Goal: Task Accomplishment & Management: Complete application form

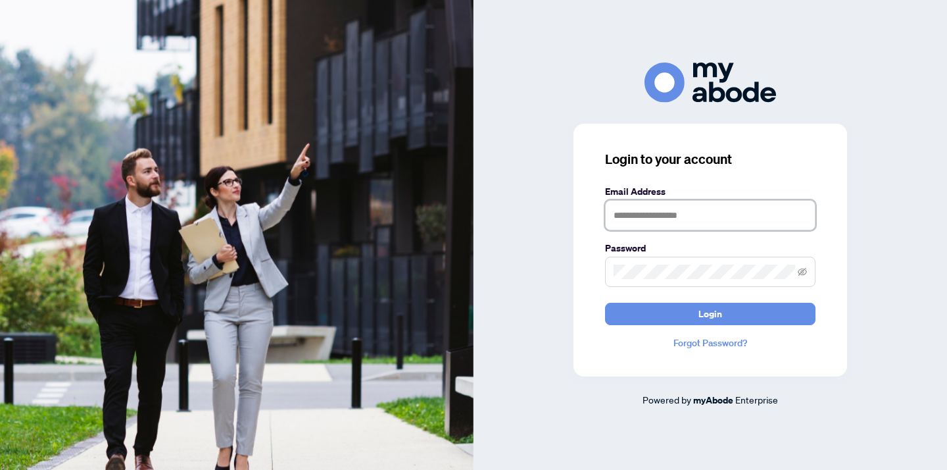
drag, startPoint x: 781, startPoint y: 211, endPoint x: 787, endPoint y: 249, distance: 38.6
click at [781, 211] on input "text" at bounding box center [710, 215] width 211 height 30
type input "**********"
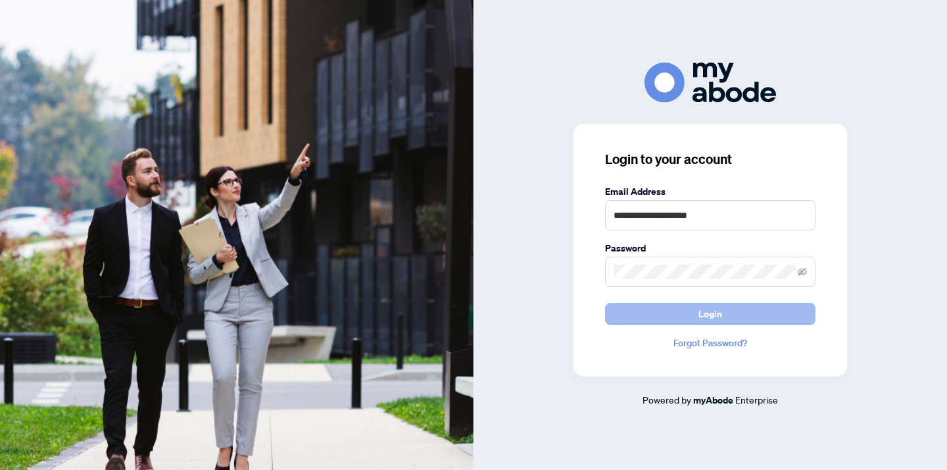
drag, startPoint x: 739, startPoint y: 320, endPoint x: 748, endPoint y: 324, distance: 10.0
click at [739, 320] on button "Login" at bounding box center [710, 314] width 211 height 22
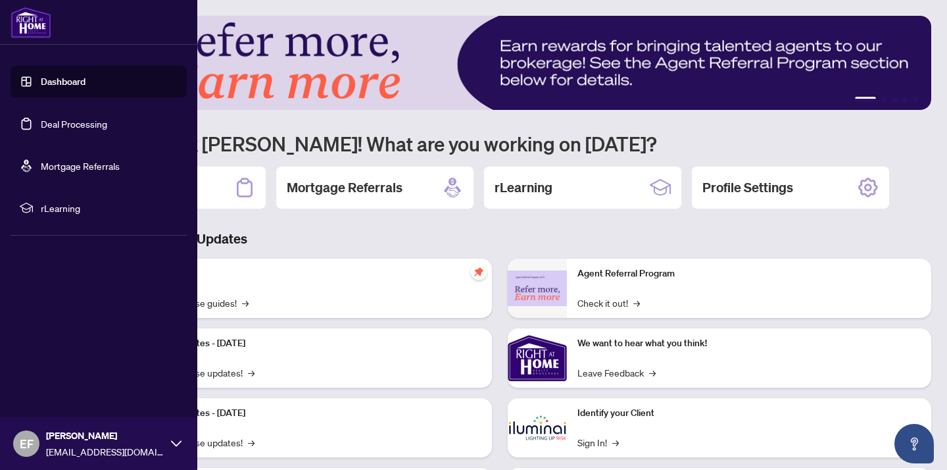
click at [50, 88] on link "Dashboard" at bounding box center [63, 82] width 45 height 12
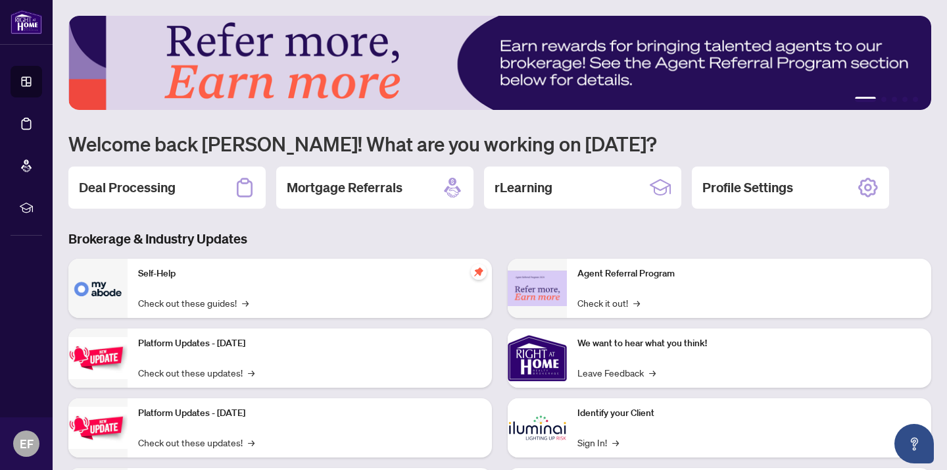
click at [178, 202] on div "Deal Processing" at bounding box center [166, 187] width 197 height 42
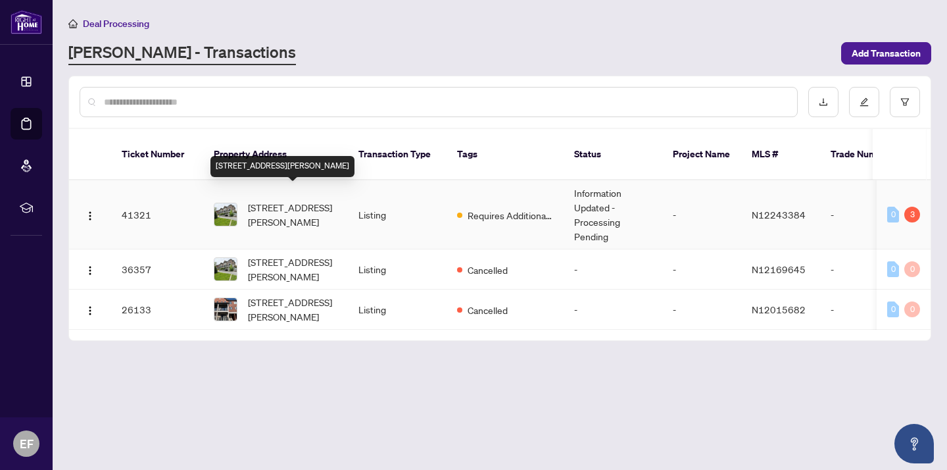
click at [276, 203] on span "[STREET_ADDRESS][PERSON_NAME]" at bounding box center [292, 214] width 89 height 29
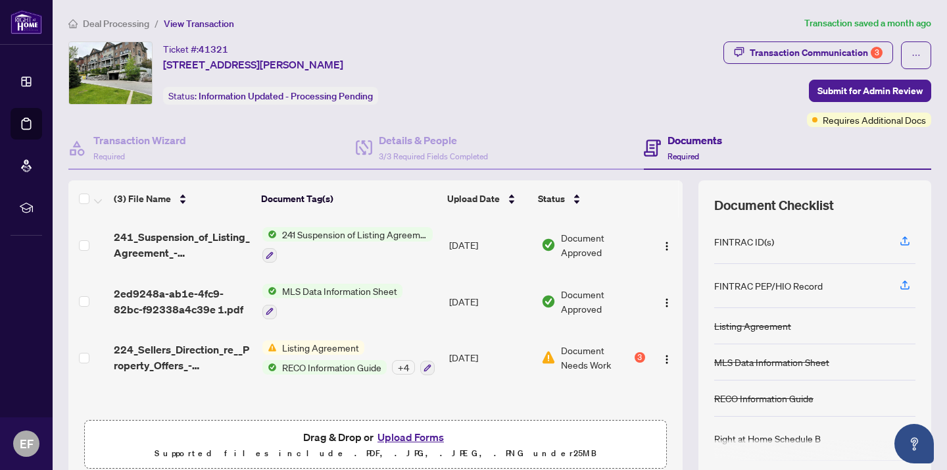
scroll to position [1, 0]
click at [432, 436] on button "Upload Forms" at bounding box center [411, 436] width 74 height 17
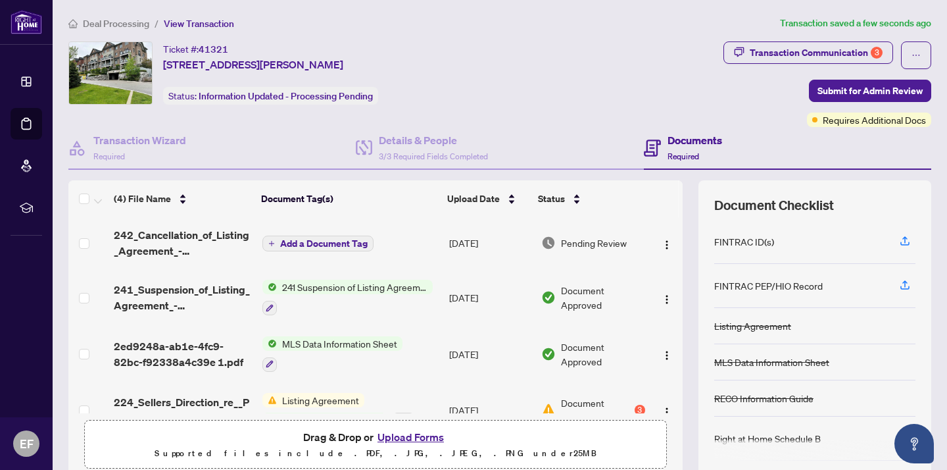
scroll to position [0, 0]
click at [849, 96] on span "Submit for Admin Review" at bounding box center [870, 90] width 105 height 21
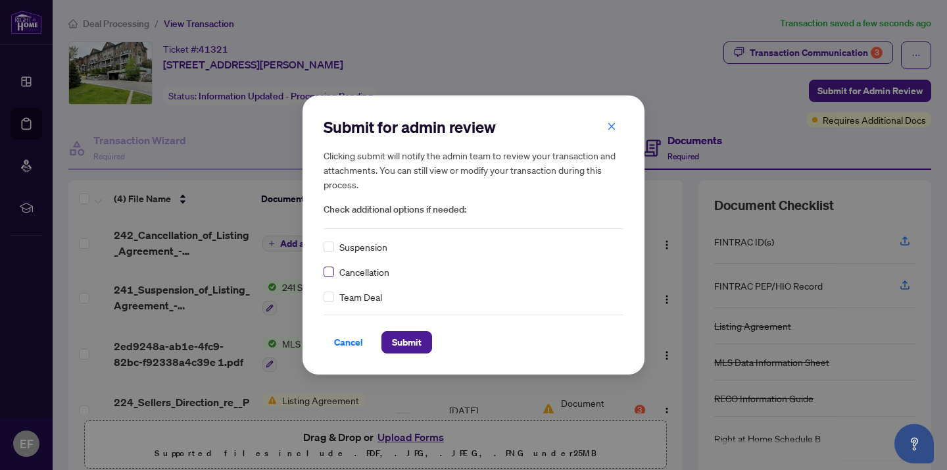
click at [330, 275] on span at bounding box center [329, 271] width 11 height 11
click at [406, 351] on span "Submit" at bounding box center [407, 342] width 30 height 21
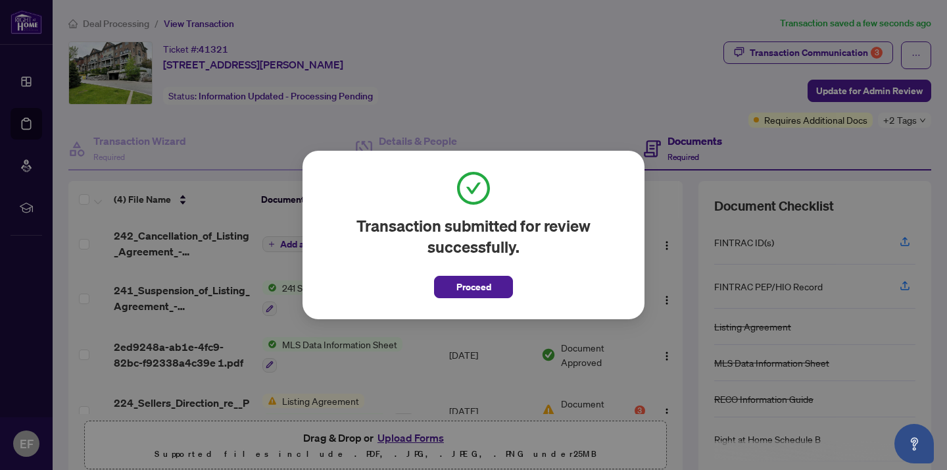
click at [463, 281] on span "Proceed" at bounding box center [474, 286] width 35 height 21
